Goal: Task Accomplishment & Management: Use online tool/utility

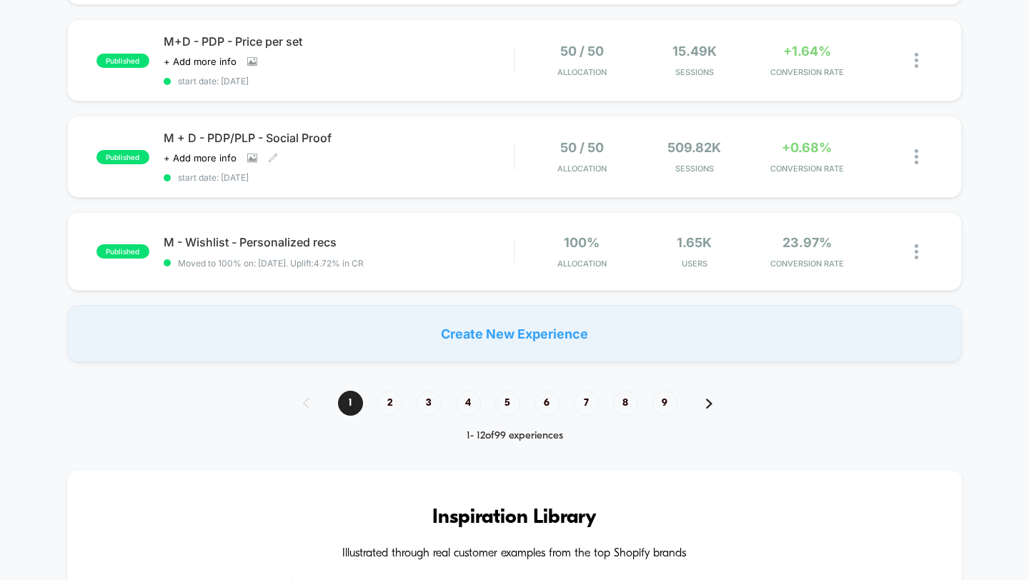
scroll to position [1072, 0]
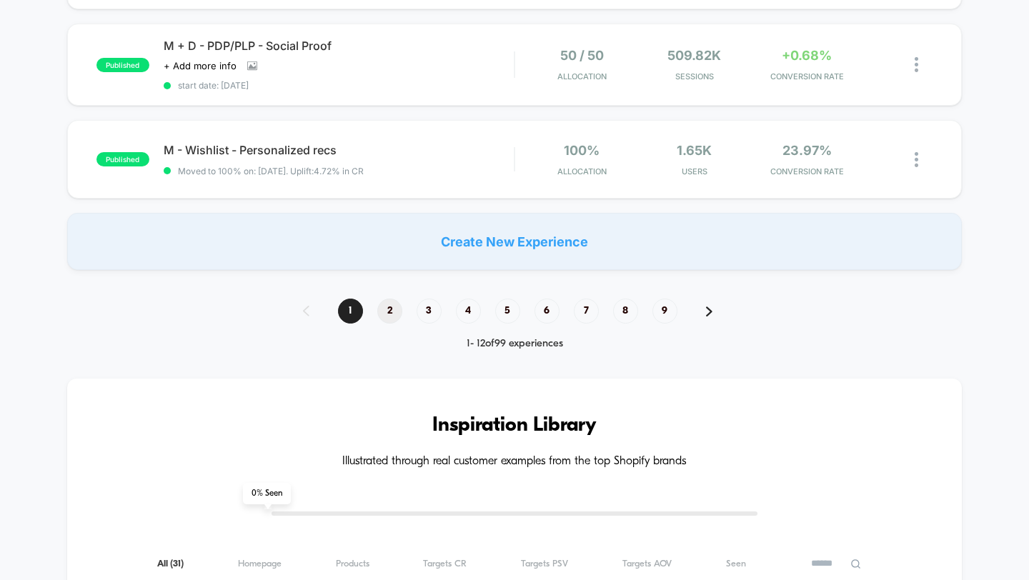
click at [397, 300] on span "2" at bounding box center [389, 311] width 25 height 25
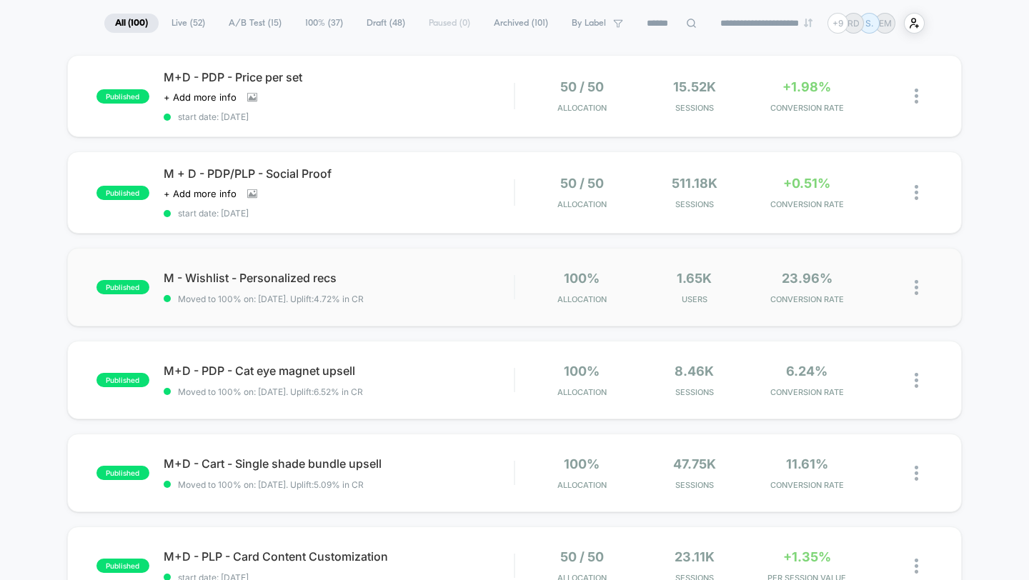
scroll to position [0, 0]
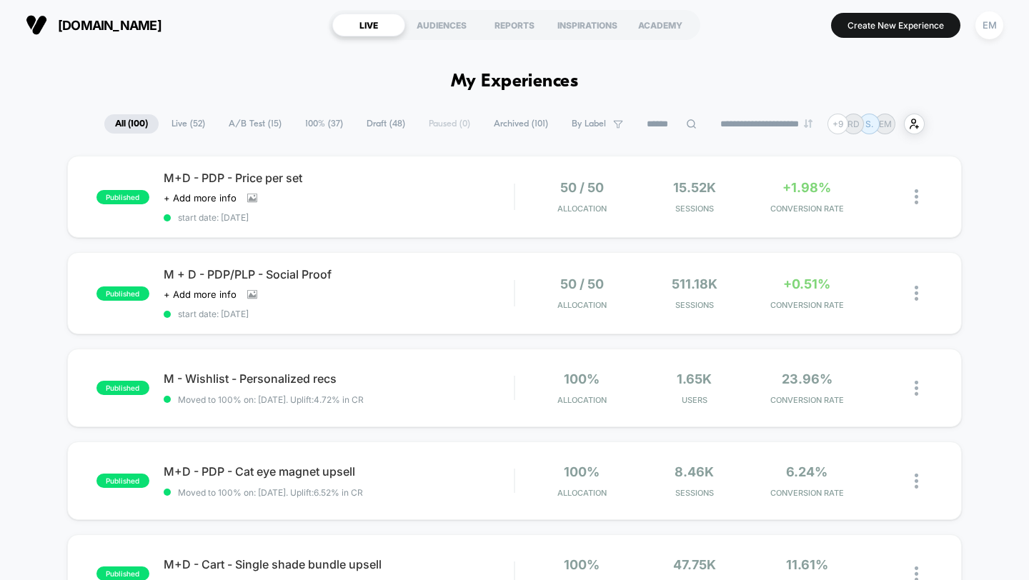
click at [655, 116] on input at bounding box center [671, 124] width 71 height 17
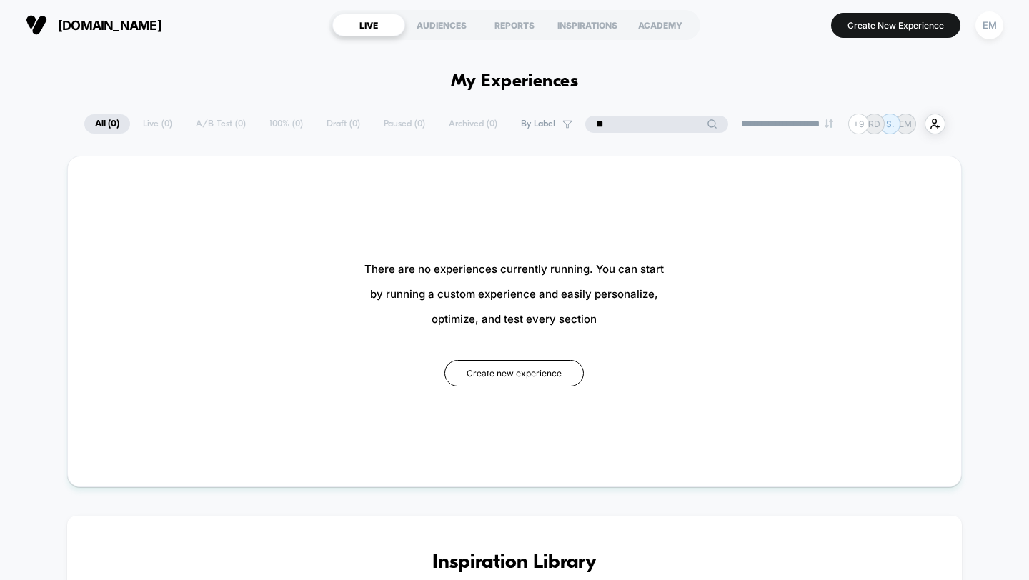
type input "*"
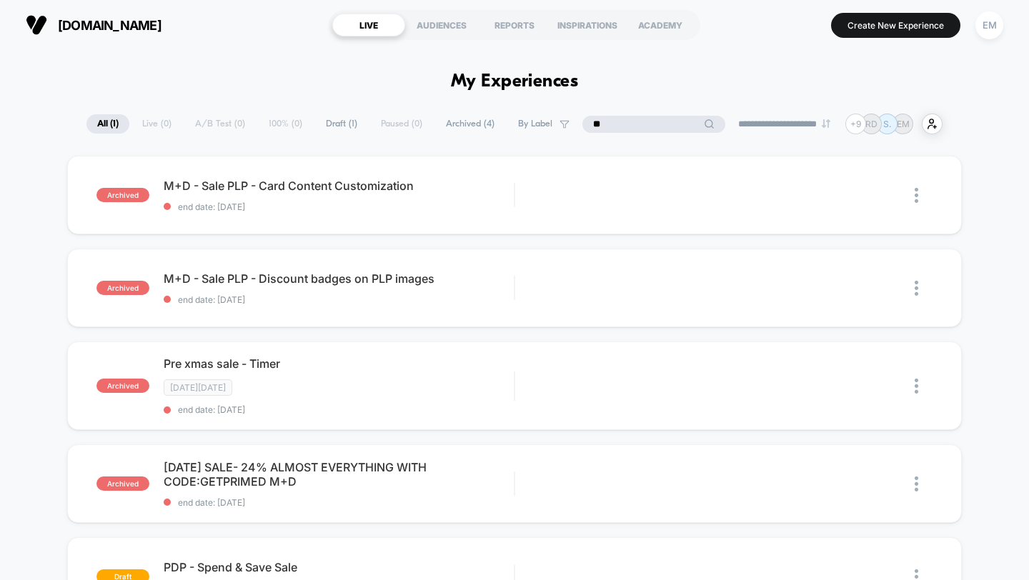
type input "*"
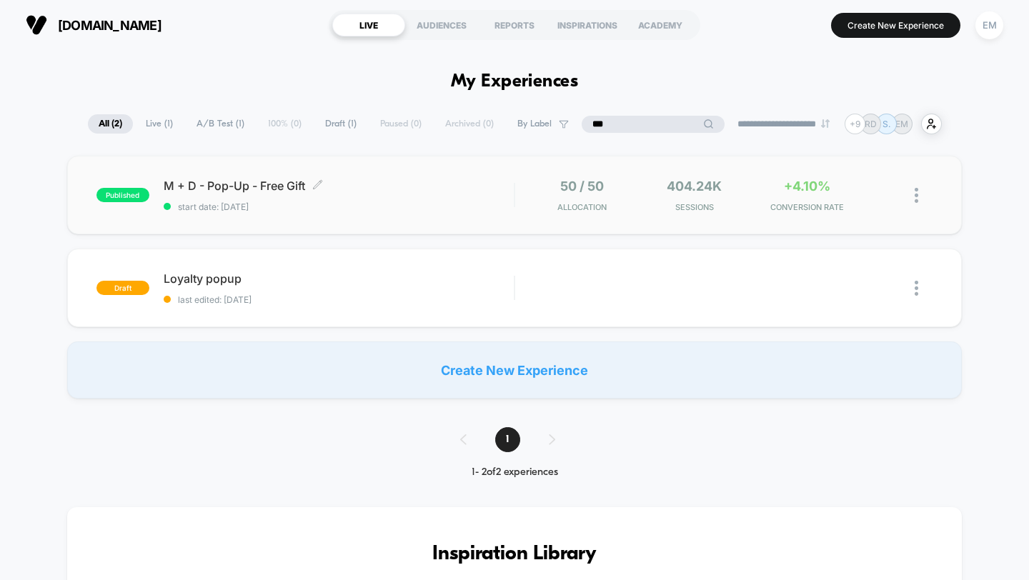
type input "***"
click at [250, 179] on span "M + D - Pop-Up - Free Gift Click to edit experience details" at bounding box center [339, 186] width 351 height 14
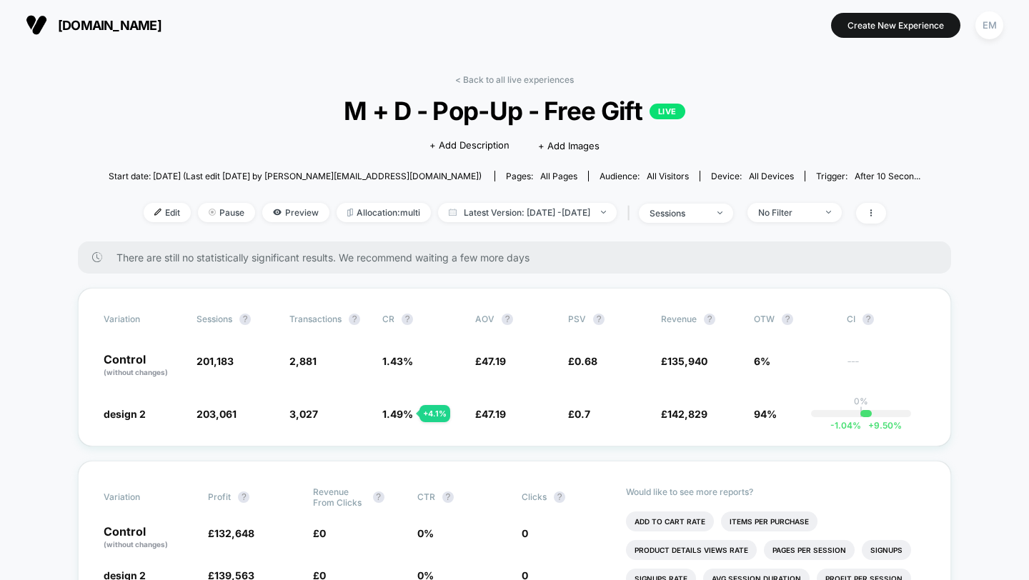
click at [104, 27] on span "[DOMAIN_NAME]" at bounding box center [110, 25] width 104 height 15
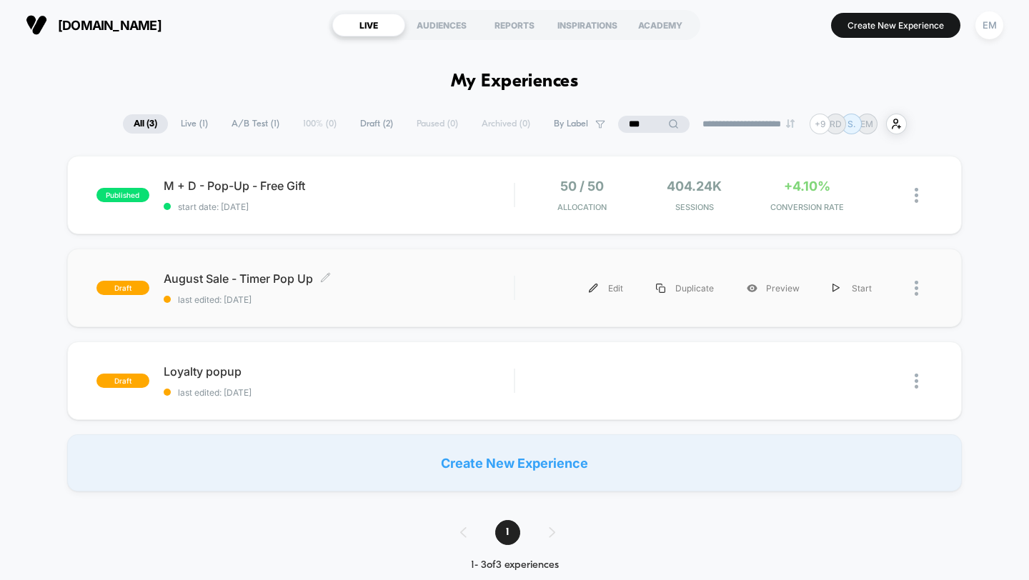
click at [288, 277] on span "August Sale - Timer Pop Up Click to edit experience details" at bounding box center [339, 279] width 351 height 14
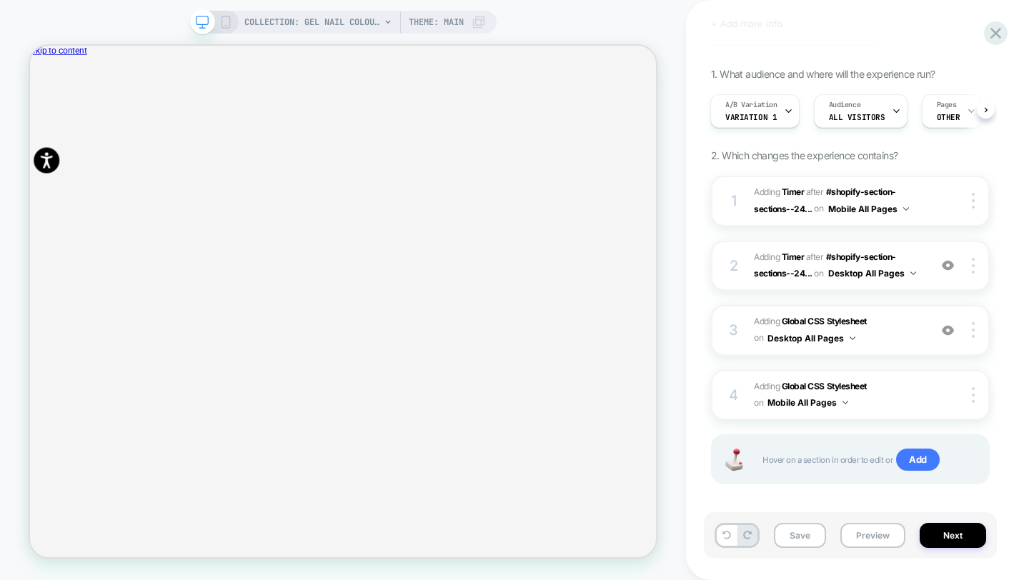
scroll to position [83, 0]
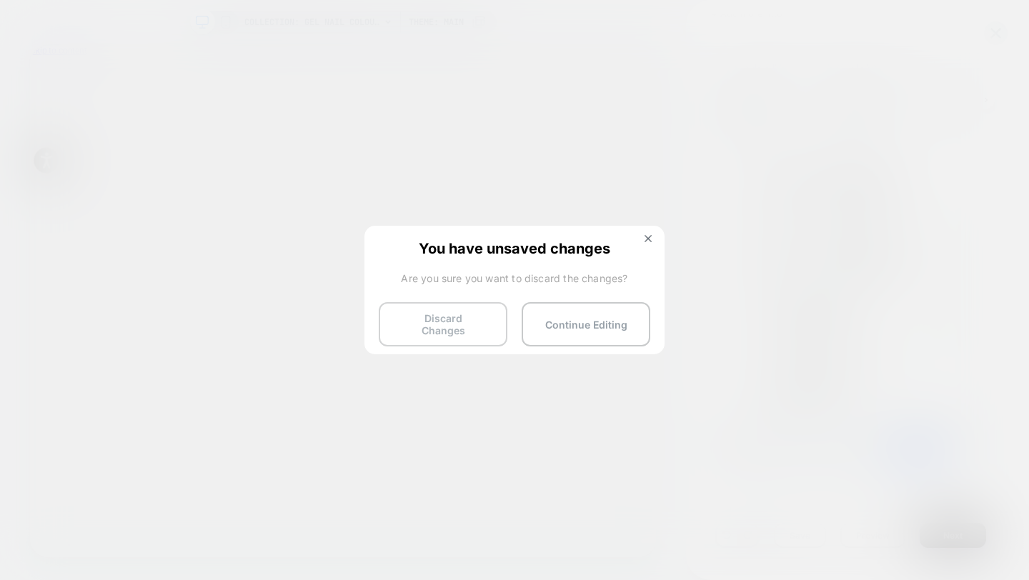
click at [463, 324] on button "Discard Changes" at bounding box center [443, 324] width 129 height 44
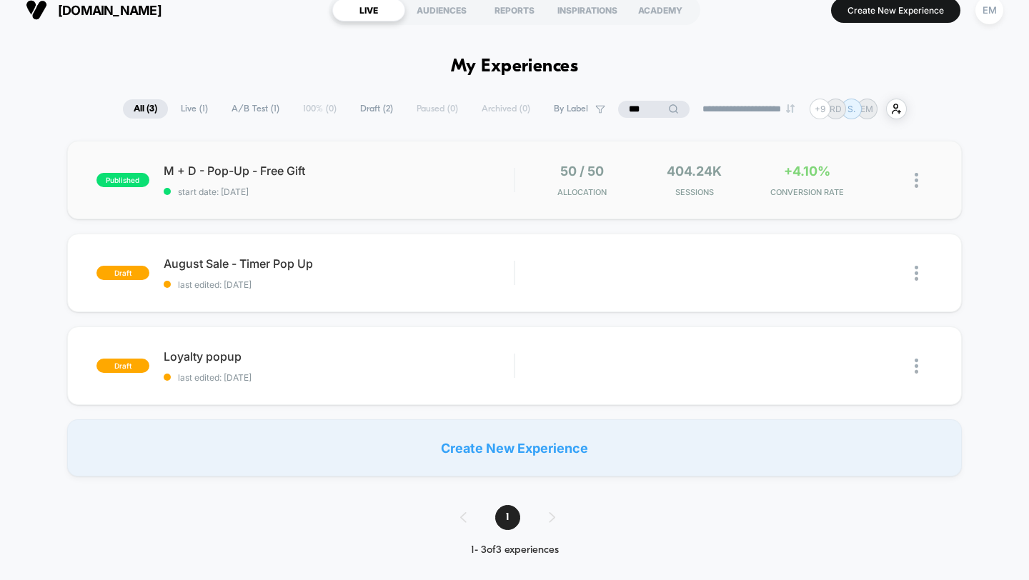
scroll to position [15, 0]
click at [144, 117] on span "All ( 3 )" at bounding box center [145, 108] width 45 height 19
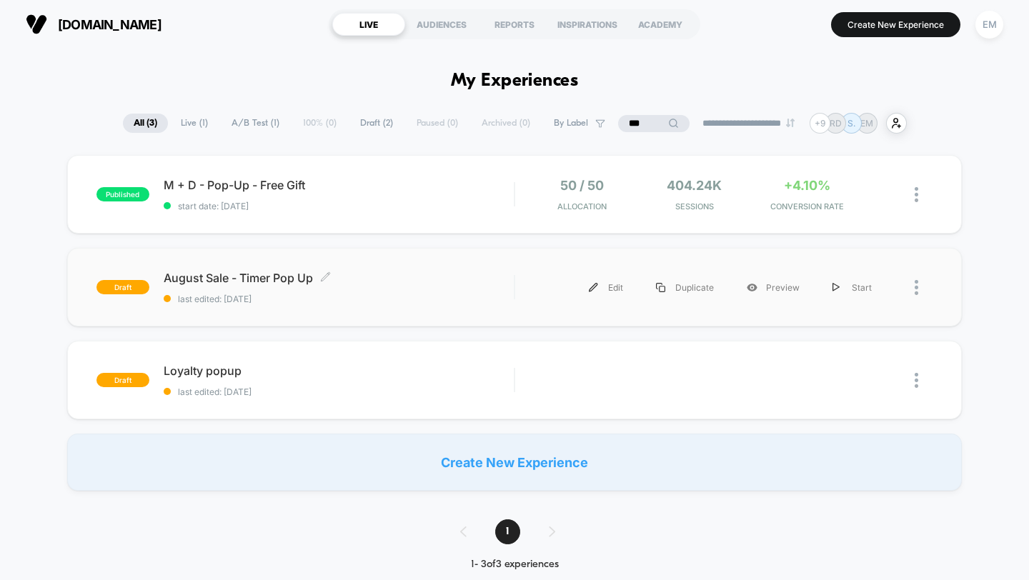
scroll to position [0, 0]
drag, startPoint x: 631, startPoint y: 122, endPoint x: 561, endPoint y: 122, distance: 70.1
click at [570, 122] on div "**********" at bounding box center [515, 124] width 784 height 21
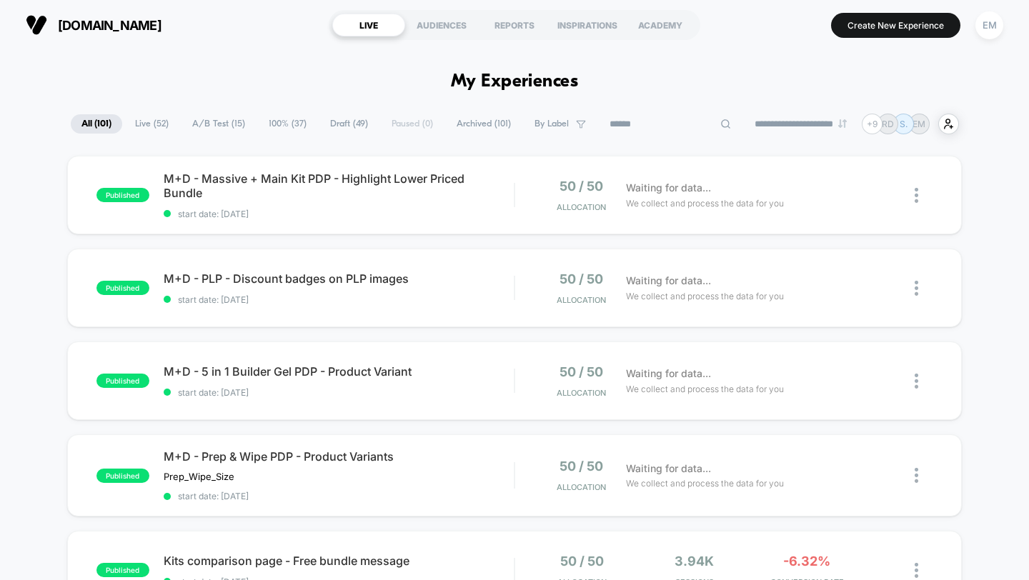
click at [342, 119] on span "Draft ( 49 )" at bounding box center [349, 123] width 59 height 19
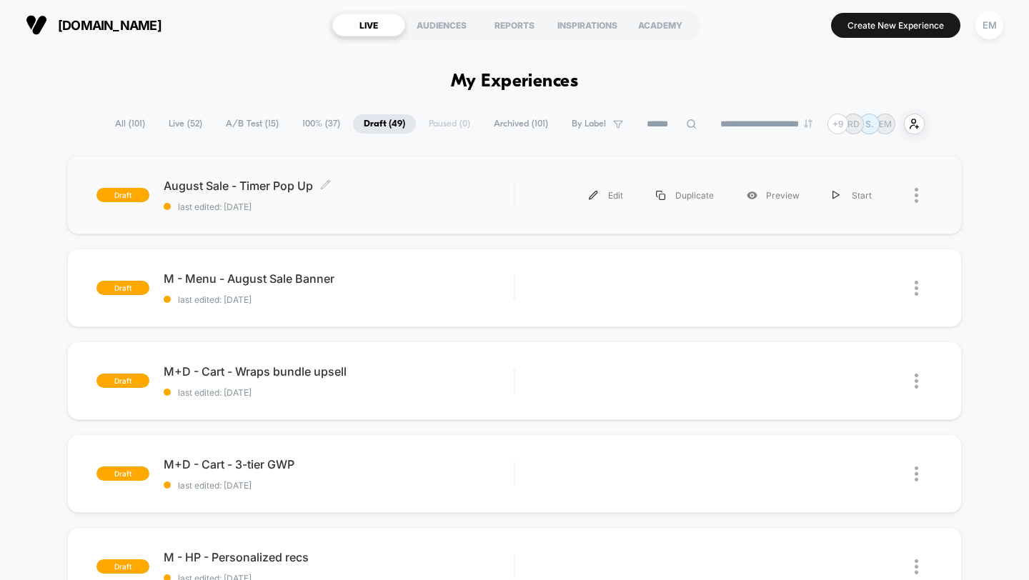
click at [281, 194] on div "August Sale - Timer Pop Up Click to edit experience details Click to edit exper…" at bounding box center [339, 196] width 351 height 34
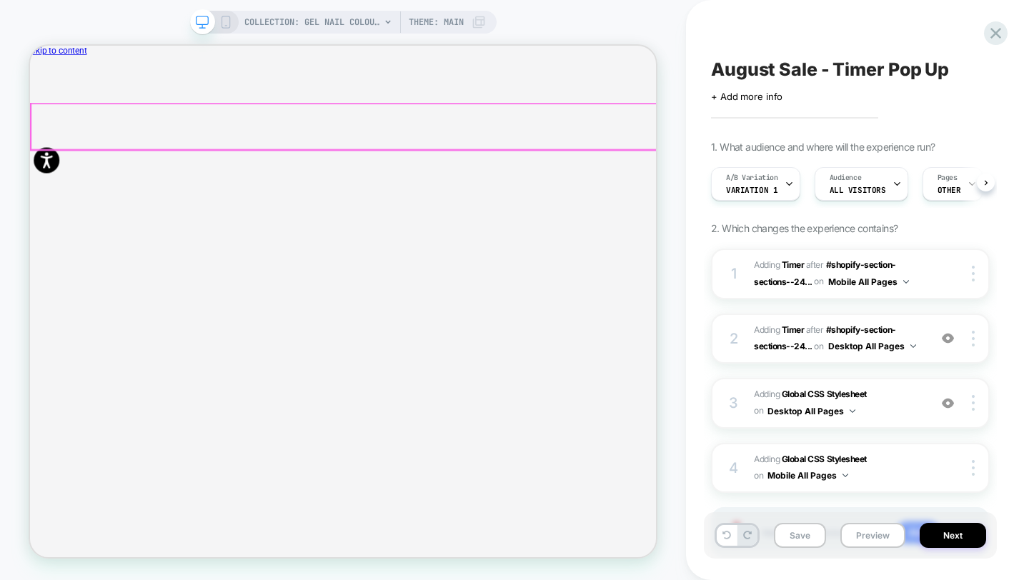
scroll to position [0, 1]
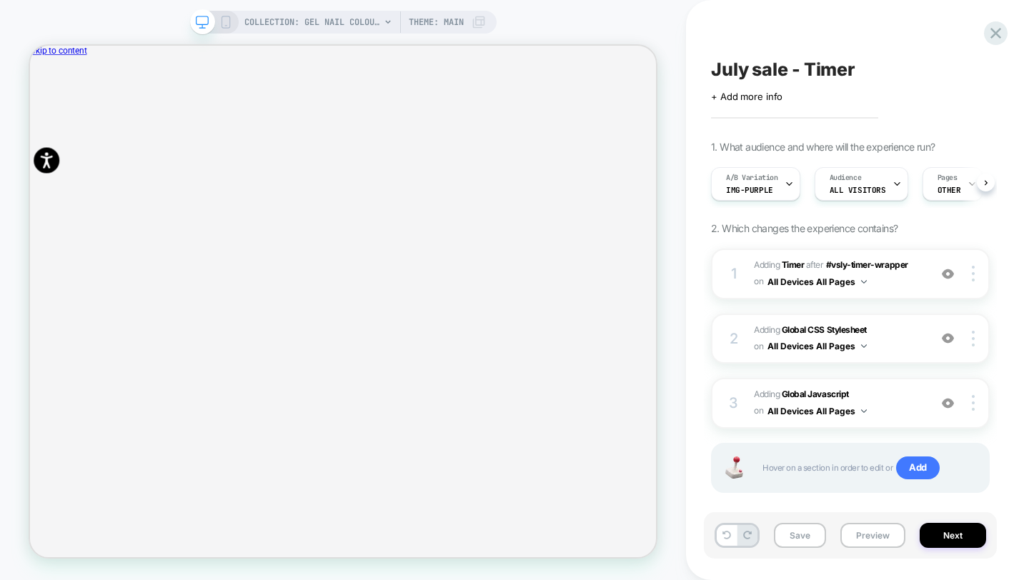
scroll to position [0, 1]
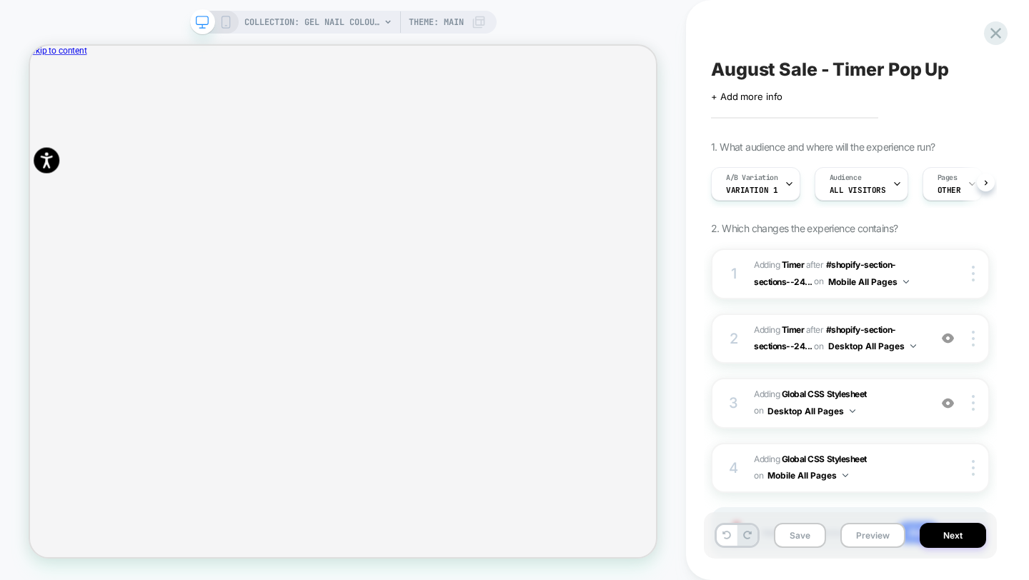
scroll to position [0, 1]
